Goal: Information Seeking & Learning: Find specific fact

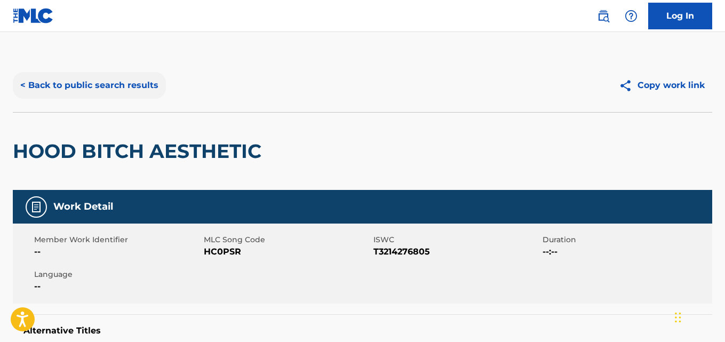
click at [118, 83] on button "< Back to public search results" at bounding box center [89, 85] width 153 height 27
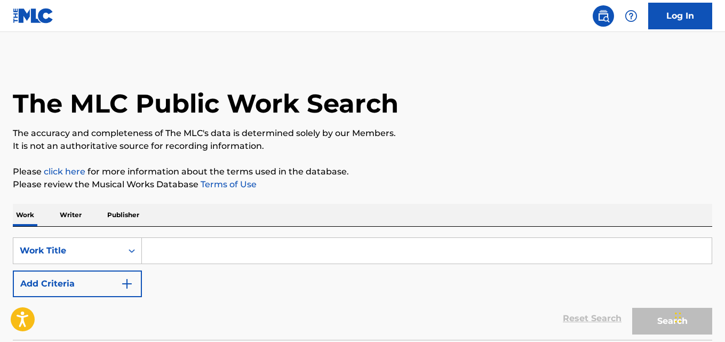
click at [189, 253] on input "Search Form" at bounding box center [427, 251] width 570 height 26
paste input "Dope Boy Phone"
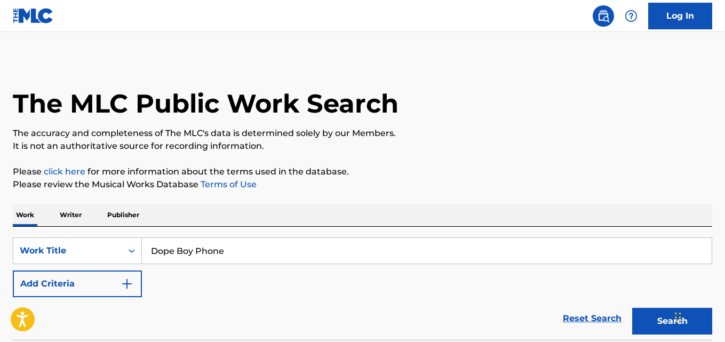
type input "Dope Boy Phone"
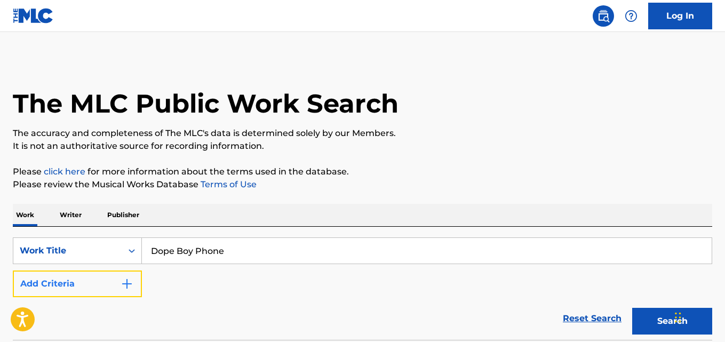
click at [107, 288] on button "Add Criteria" at bounding box center [77, 284] width 129 height 27
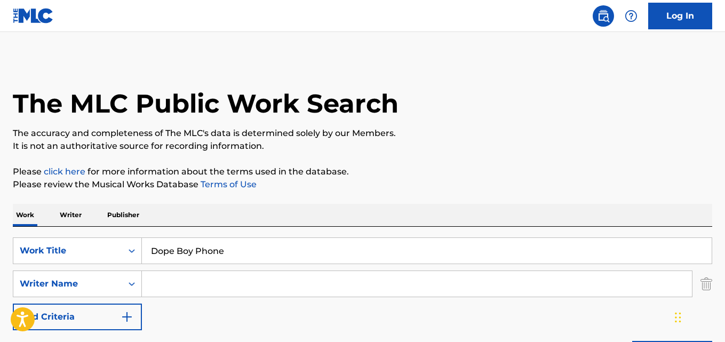
drag, startPoint x: 108, startPoint y: 289, endPoint x: 155, endPoint y: 284, distance: 47.2
click at [155, 284] on input "Search Form" at bounding box center [417, 284] width 550 height 26
paste input "Quavo"
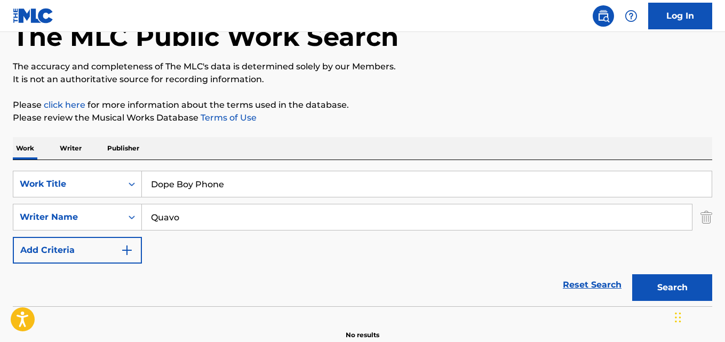
scroll to position [89, 0]
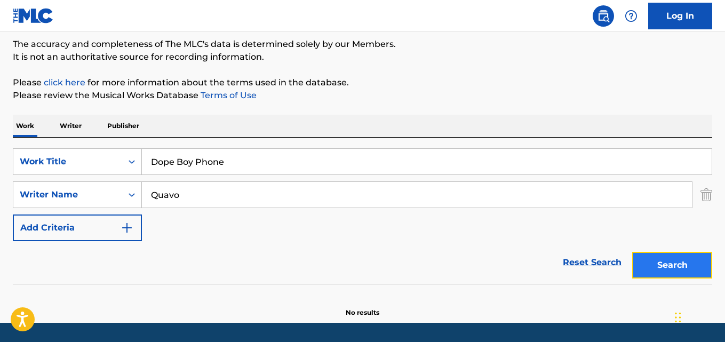
click at [668, 254] on button "Search" at bounding box center [672, 265] width 80 height 27
drag, startPoint x: 200, startPoint y: 187, endPoint x: 108, endPoint y: 188, distance: 91.3
click at [108, 188] on div "SearchWithCriteriadd5a2709-39a8-4034-865e-a2088ea35fc5 Writer Name Quavo" at bounding box center [363, 194] width 700 height 27
paste input "[PERSON_NAME]"
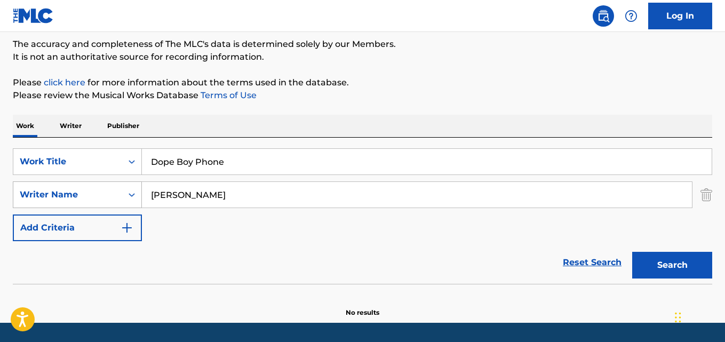
click at [632, 252] on button "Search" at bounding box center [672, 265] width 80 height 27
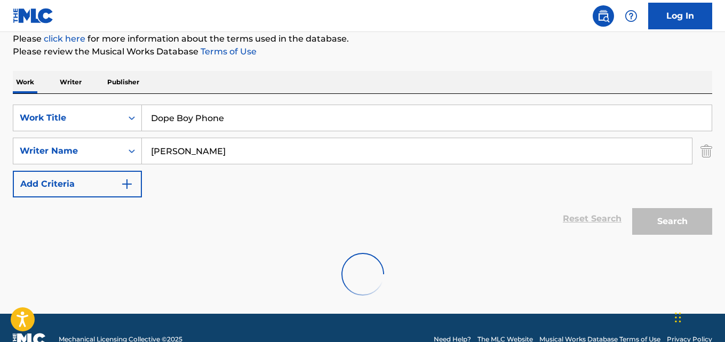
scroll to position [156, 0]
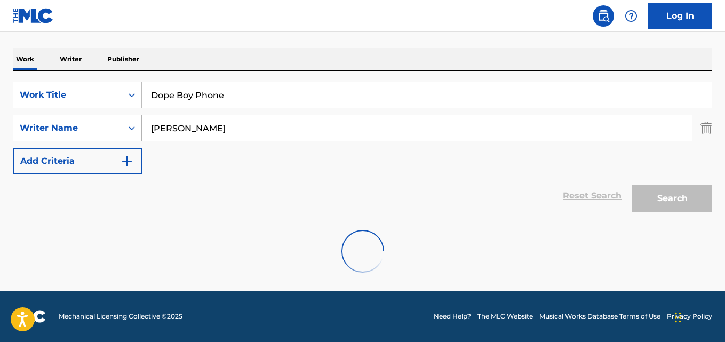
drag, startPoint x: 232, startPoint y: 131, endPoint x: 106, endPoint y: 134, distance: 125.5
click at [106, 134] on div "SearchWithCriteriadd5a2709-39a8-4034-865e-a2088ea35fc5 Writer Name Tyron Douglas" at bounding box center [363, 128] width 700 height 27
paste input "Marshall"
type input "Marshall"
click at [370, 89] on input "Dope Boy Phone" at bounding box center [427, 95] width 570 height 26
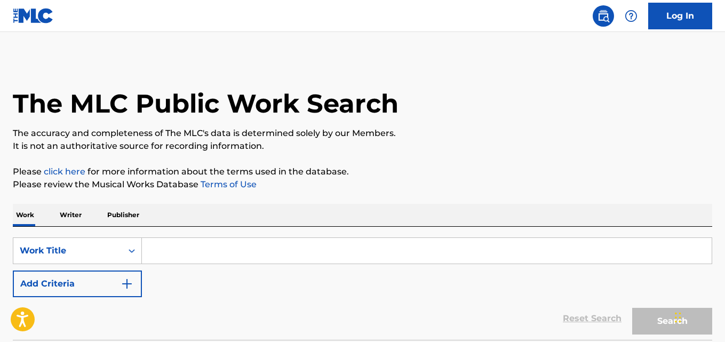
click at [241, 251] on input "Search Form" at bounding box center [427, 251] width 570 height 26
paste input "Dope Boy Phone"
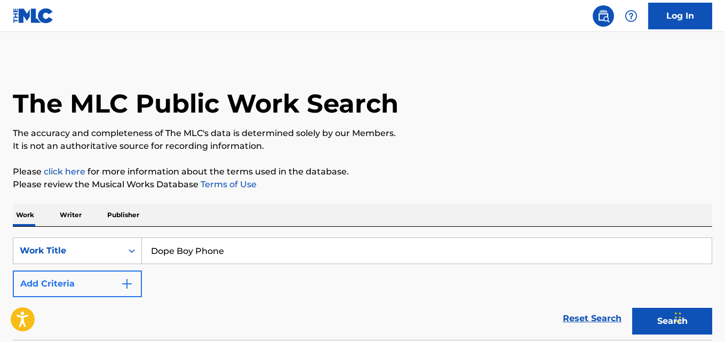
type input "Dope Boy Phone"
click at [107, 286] on button "Add Criteria" at bounding box center [77, 284] width 129 height 27
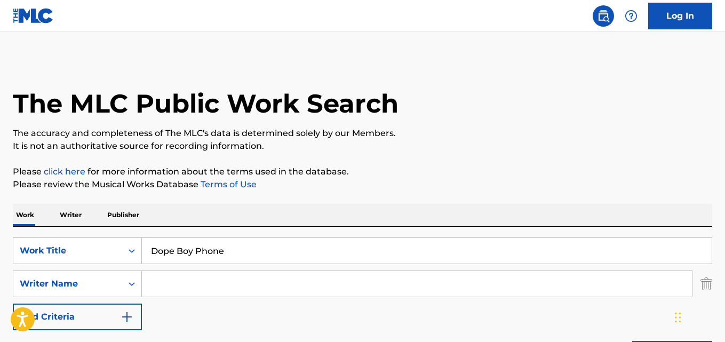
click at [176, 287] on input "Search Form" at bounding box center [417, 284] width 550 height 26
paste input "[PERSON_NAME]"
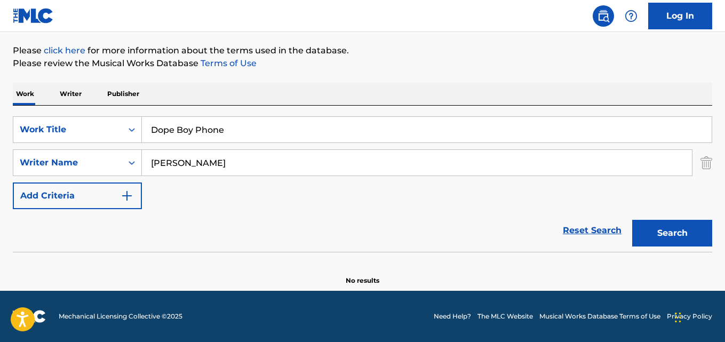
scroll to position [121, 0]
drag, startPoint x: 217, startPoint y: 157, endPoint x: 128, endPoint y: 160, distance: 88.6
click at [128, 160] on div "SearchWithCriteriae3de681d-f2ec-49e9-8b0b-09a0cb91d7cd Writer Name Marshall" at bounding box center [363, 162] width 700 height 27
paste input "Quavious"
click at [632, 220] on button "Search" at bounding box center [672, 233] width 80 height 27
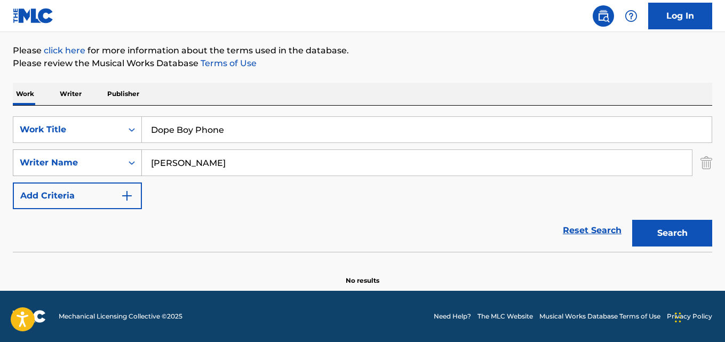
scroll to position [156, 0]
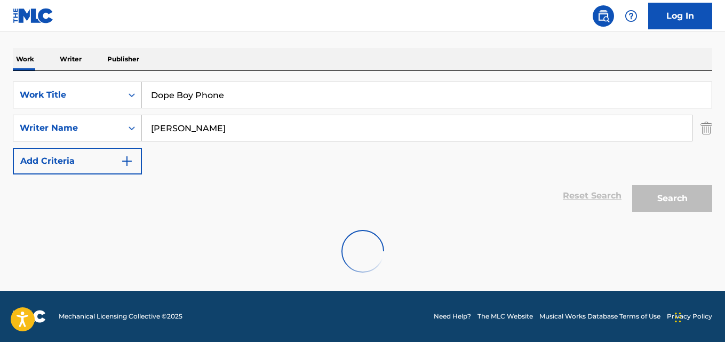
click at [271, 252] on div at bounding box center [363, 251] width 700 height 68
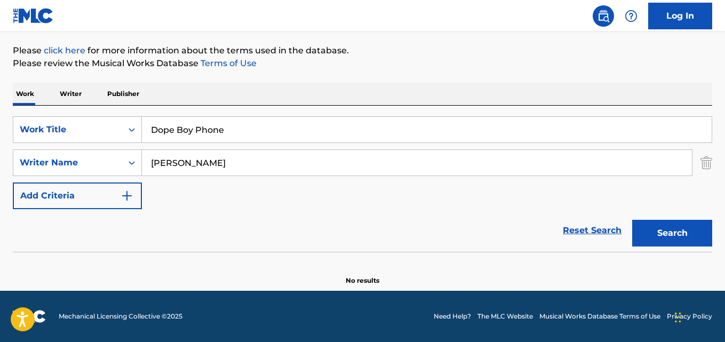
scroll to position [121, 0]
drag, startPoint x: 193, startPoint y: 163, endPoint x: 342, endPoint y: 163, distance: 148.4
click at [342, 163] on input "Quavious Marshall" at bounding box center [417, 163] width 550 height 26
type input "Quavious"
click at [632, 220] on button "Search" at bounding box center [672, 233] width 80 height 27
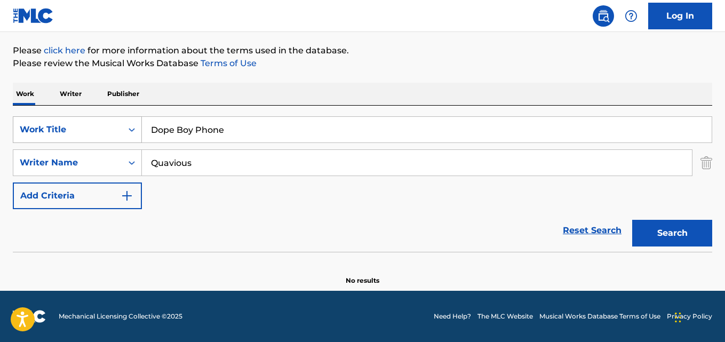
drag, startPoint x: 243, startPoint y: 130, endPoint x: 89, endPoint y: 130, distance: 154.2
click at [89, 130] on div "SearchWithCriteriade157760-3d71-4648-90d8-8c4b77ba1bba Work Title Dope Boy Phone" at bounding box center [363, 129] width 700 height 27
drag, startPoint x: 215, startPoint y: 164, endPoint x: 75, endPoint y: 176, distance: 139.8
click at [75, 176] on div "SearchWithCriteriae3de681d-f2ec-49e9-8b0b-09a0cb91d7cd Writer Name Quavious" at bounding box center [363, 162] width 700 height 27
drag, startPoint x: 247, startPoint y: 124, endPoint x: 59, endPoint y: 120, distance: 187.9
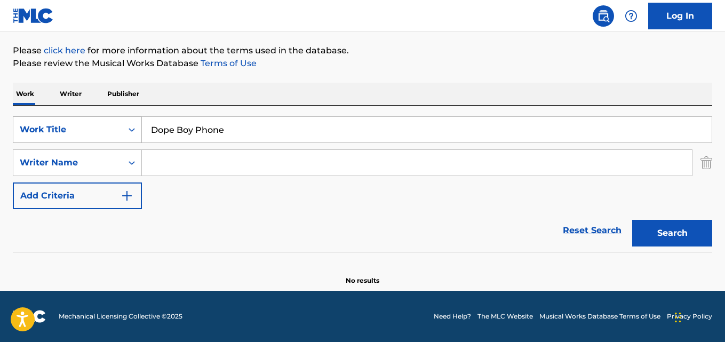
click at [59, 120] on div "SearchWithCriteriade157760-3d71-4648-90d8-8c4b77ba1bba Work Title Dope Boy Phone" at bounding box center [363, 129] width 700 height 27
click at [632, 220] on button "Search" at bounding box center [672, 233] width 80 height 27
click at [240, 146] on div "SearchWithCriteriade157760-3d71-4648-90d8-8c4b77ba1bba Work Title Dope Boy Phon…" at bounding box center [363, 162] width 700 height 93
drag, startPoint x: 198, startPoint y: 130, endPoint x: 105, endPoint y: 130, distance: 93.4
click at [105, 130] on div "SearchWithCriteriade157760-3d71-4648-90d8-8c4b77ba1bba Work Title Dope Boy Phone" at bounding box center [363, 129] width 700 height 27
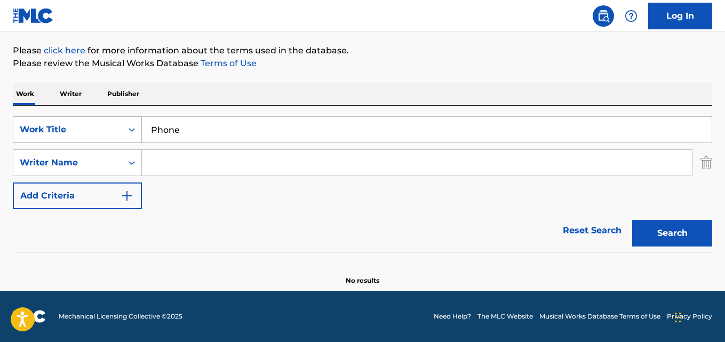
click at [632, 220] on button "Search" at bounding box center [672, 233] width 80 height 27
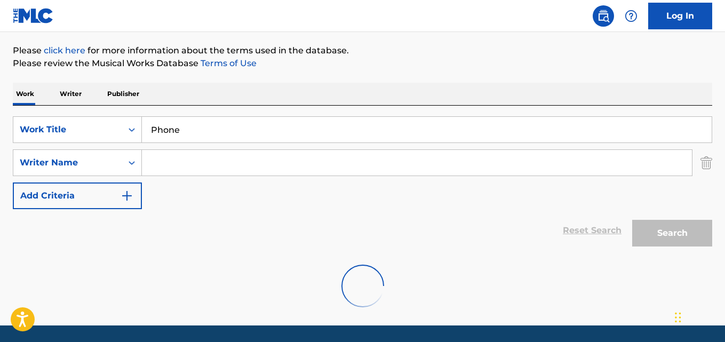
click at [332, 246] on div "Reset Search Search" at bounding box center [363, 230] width 700 height 43
click at [316, 223] on div "Reset Search Search" at bounding box center [363, 230] width 700 height 43
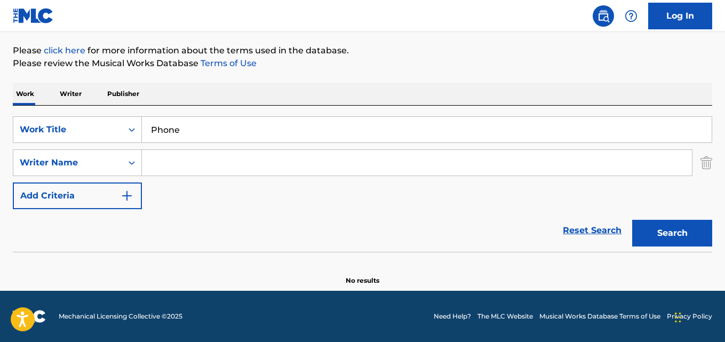
click at [307, 220] on div "Reset Search Search" at bounding box center [363, 230] width 700 height 43
click at [311, 219] on div "Reset Search Search" at bounding box center [363, 230] width 700 height 43
click at [291, 221] on div "Reset Search Search" at bounding box center [363, 230] width 700 height 43
click at [289, 217] on div "Reset Search Search" at bounding box center [363, 230] width 700 height 43
click at [288, 213] on div "Reset Search Search" at bounding box center [363, 230] width 700 height 43
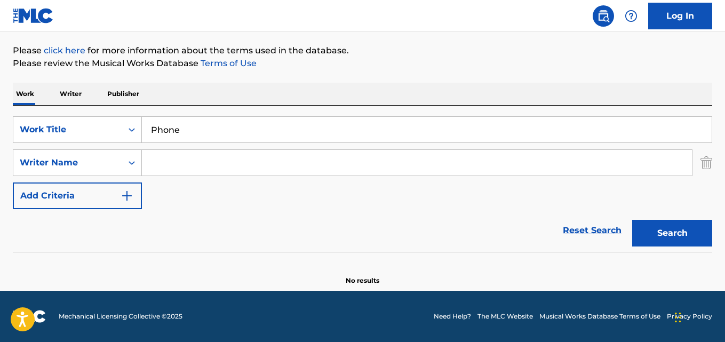
click at [288, 211] on div "Reset Search Search" at bounding box center [363, 230] width 700 height 43
drag, startPoint x: 191, startPoint y: 124, endPoint x: 123, endPoint y: 125, distance: 67.8
click at [123, 125] on div "SearchWithCriteriade157760-3d71-4648-90d8-8c4b77ba1bba Work Title Phone" at bounding box center [363, 129] width 700 height 27
paste input "Dark Thoughts"
type input "Dark Thoughts"
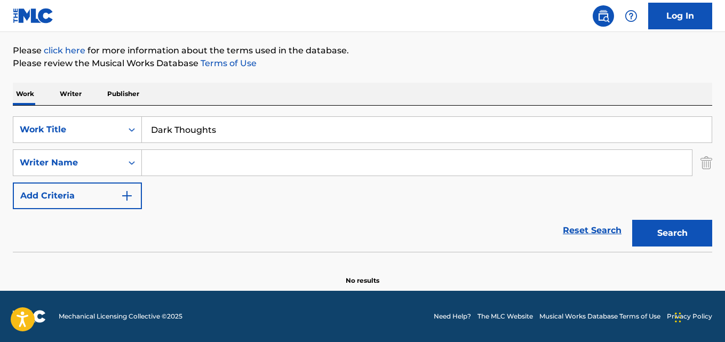
click at [193, 161] on input "Search Form" at bounding box center [417, 163] width 550 height 26
paste input "Lil Tecca"
click at [632, 220] on button "Search" at bounding box center [672, 233] width 80 height 27
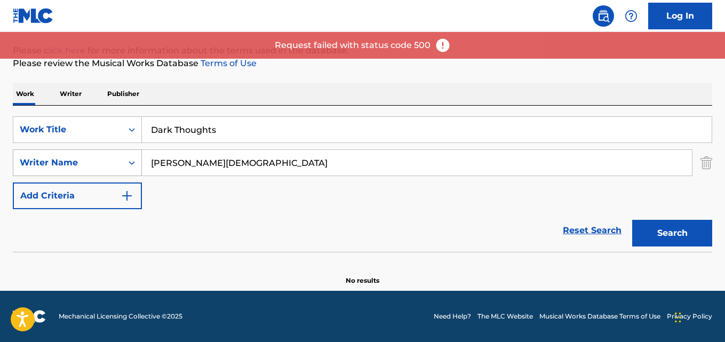
drag, startPoint x: 120, startPoint y: 161, endPoint x: 101, endPoint y: 161, distance: 18.7
click at [101, 161] on div "SearchWithCriteriae3de681d-f2ec-49e9-8b0b-09a0cb91d7cd Writer Name Lil Tecca" at bounding box center [363, 162] width 700 height 27
paste input "ucas Scharff"
type input "Lucas Scharff"
click at [632, 220] on button "Search" at bounding box center [672, 233] width 80 height 27
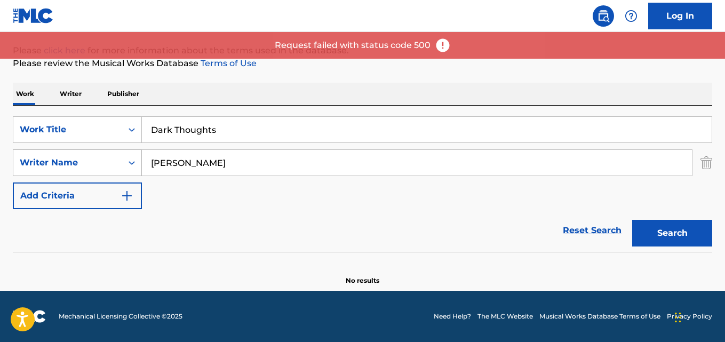
drag, startPoint x: 179, startPoint y: 161, endPoint x: 102, endPoint y: 161, distance: 77.4
click at [104, 161] on div "SearchWithCriteriae3de681d-f2ec-49e9-8b0b-09a0cb91d7cd Writer Name Lucas Scharff" at bounding box center [363, 162] width 700 height 27
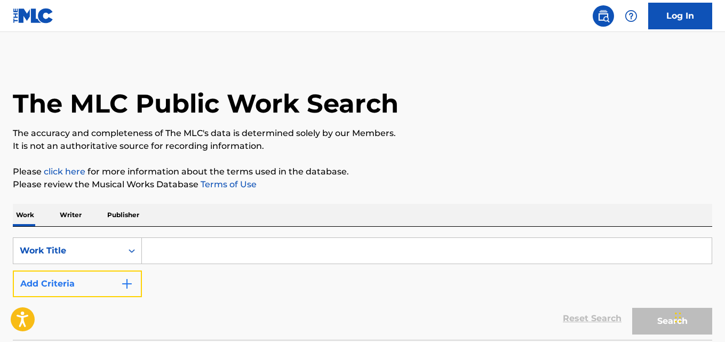
drag, startPoint x: 100, startPoint y: 284, endPoint x: 131, endPoint y: 284, distance: 31.5
click at [109, 284] on button "Add Criteria" at bounding box center [77, 284] width 129 height 27
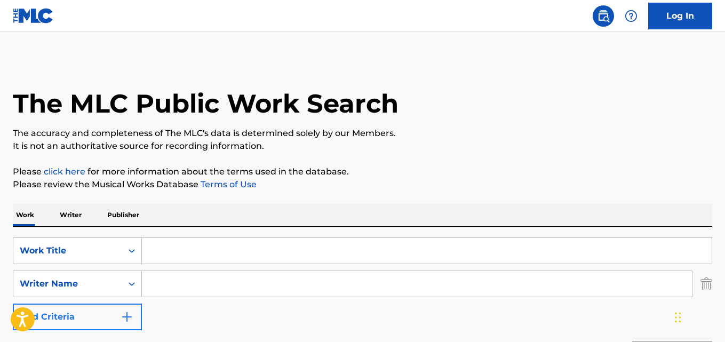
click at [183, 284] on input "Search Form" at bounding box center [417, 284] width 550 height 26
type input "Lucas Scharff"
click at [201, 245] on input "Search Form" at bounding box center [427, 251] width 570 height 26
paste input "Dark Thoughts"
type input "Dark Thoughts"
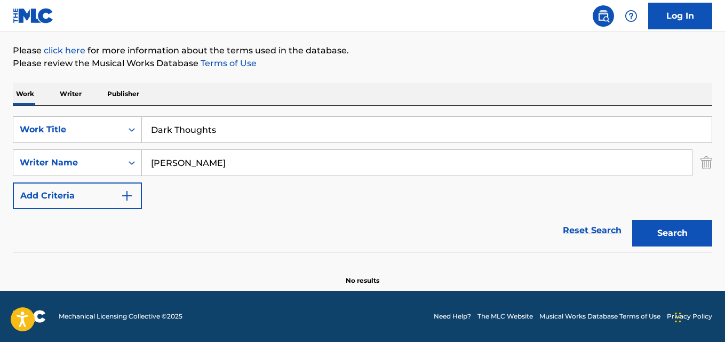
scroll to position [121, 0]
click at [183, 162] on input "Lucas Scharff" at bounding box center [417, 163] width 550 height 26
drag, startPoint x: 241, startPoint y: 162, endPoint x: 73, endPoint y: 161, distance: 167.6
click at [74, 162] on div "SearchWithCriteria806abb6b-66ee-4081-a4b5-5f74175427e8 Writer Name Lucas Scharff" at bounding box center [363, 162] width 700 height 27
click at [632, 220] on button "Search" at bounding box center [672, 233] width 80 height 27
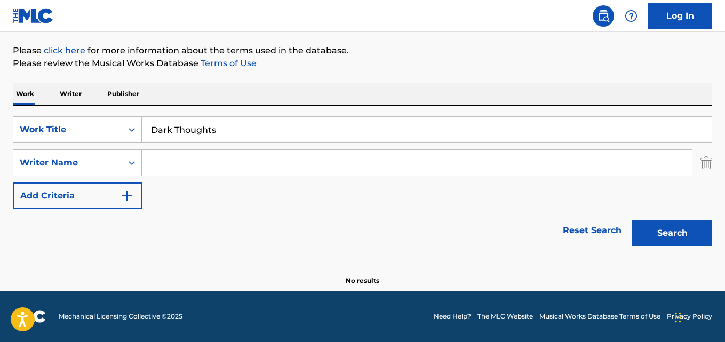
click at [221, 155] on input "Search Form" at bounding box center [417, 163] width 550 height 26
paste input "SHARPE TYLER JUSTIN"
type input "SHARPE TYLER JUSTIN"
click at [632, 220] on button "Search" at bounding box center [672, 233] width 80 height 27
drag, startPoint x: 251, startPoint y: 135, endPoint x: 101, endPoint y: 137, distance: 149.4
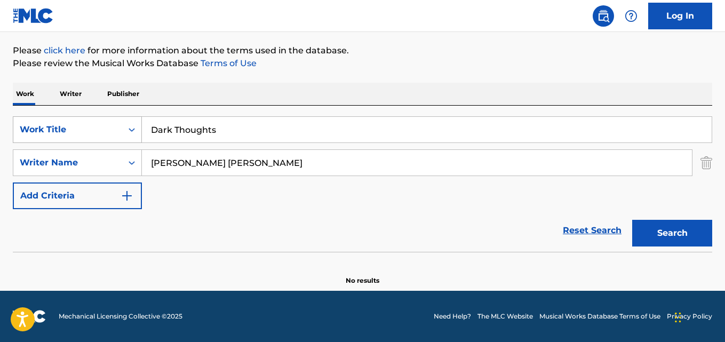
click at [101, 137] on div "SearchWithCriteria1c6319d1-7216-4e8a-82c0-60b9d735f1c8 Work Title Dark Thoughts" at bounding box center [363, 129] width 700 height 27
paste input "When The Drugs Don’t Work"
type input "When The Drugs Don’t Work"
drag, startPoint x: 292, startPoint y: 165, endPoint x: 54, endPoint y: 165, distance: 237.5
click at [54, 165] on div "SearchWithCriteria806abb6b-66ee-4081-a4b5-5f74175427e8 Writer Name SHARPE TYLER…" at bounding box center [363, 162] width 700 height 27
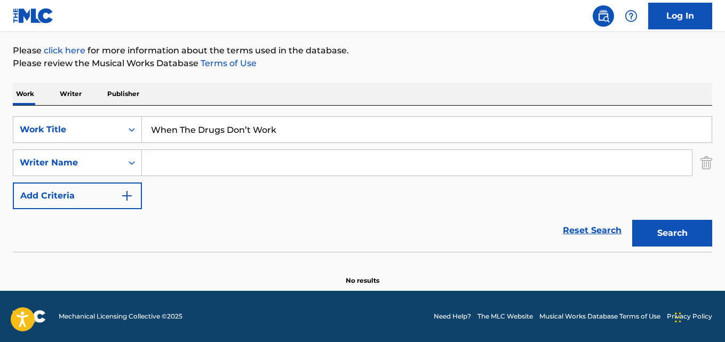
click at [181, 156] on input "Search Form" at bounding box center [417, 163] width 550 height 26
paste input "Ilsey Juber"
type input "Ilsey Juber"
click at [632, 220] on button "Search" at bounding box center [672, 233] width 80 height 27
drag, startPoint x: 205, startPoint y: 161, endPoint x: 74, endPoint y: 161, distance: 130.7
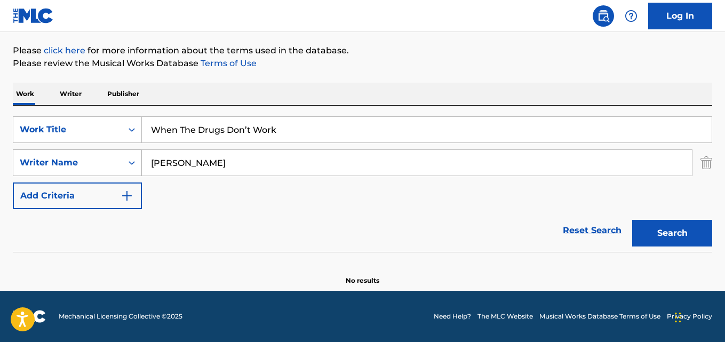
click at [74, 161] on div "SearchWithCriteria806abb6b-66ee-4081-a4b5-5f74175427e8 Writer Name Ilsey Juber" at bounding box center [363, 162] width 700 height 27
click at [632, 220] on button "Search" at bounding box center [672, 233] width 80 height 27
click at [326, 123] on input "When The Drugs Don’t Work" at bounding box center [427, 130] width 570 height 26
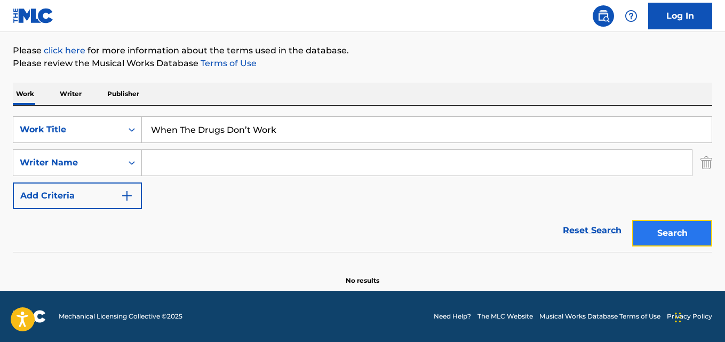
click at [659, 229] on button "Search" at bounding box center [672, 233] width 80 height 27
click at [201, 157] on input "Search Form" at bounding box center [417, 163] width 550 height 26
click at [632, 220] on button "Search" at bounding box center [672, 233] width 80 height 27
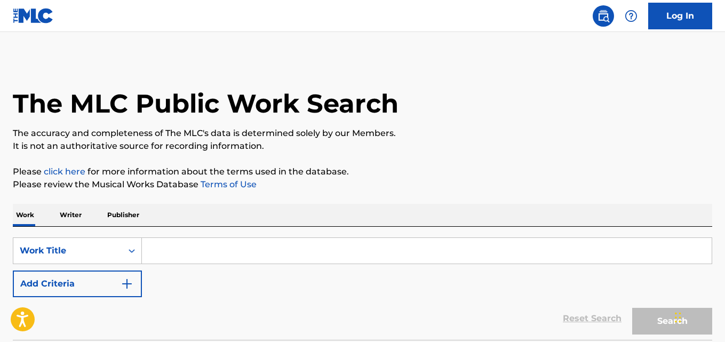
click at [187, 237] on div "Search Form" at bounding box center [427, 250] width 570 height 27
click at [183, 246] on input "Search Form" at bounding box center [427, 251] width 570 height 26
paste input "When The Drugs Don’t Work"
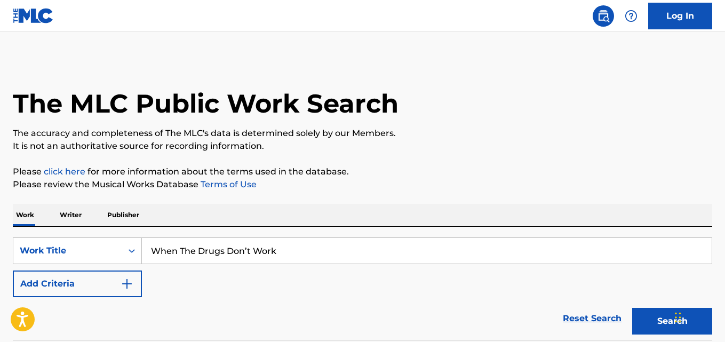
type input "When The Drugs Don’t Work"
click at [632, 308] on button "Search" at bounding box center [672, 321] width 80 height 27
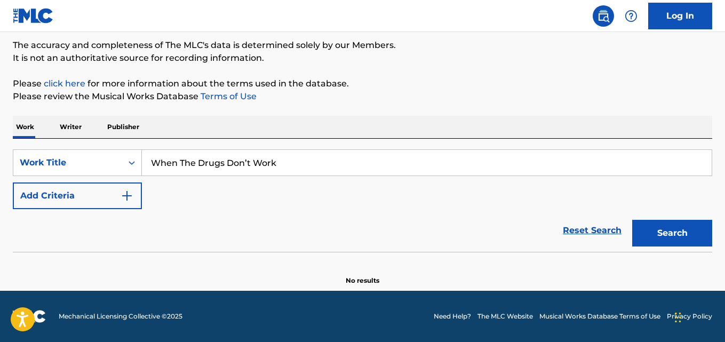
scroll to position [88, 0]
